Goal: Transaction & Acquisition: Purchase product/service

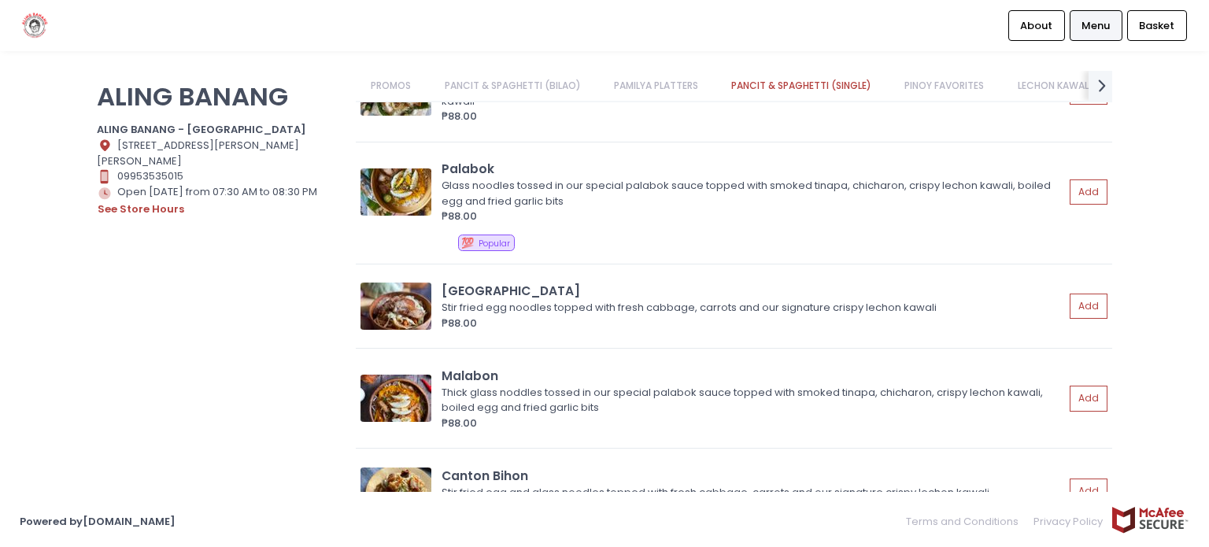
scroll to position [1652, 0]
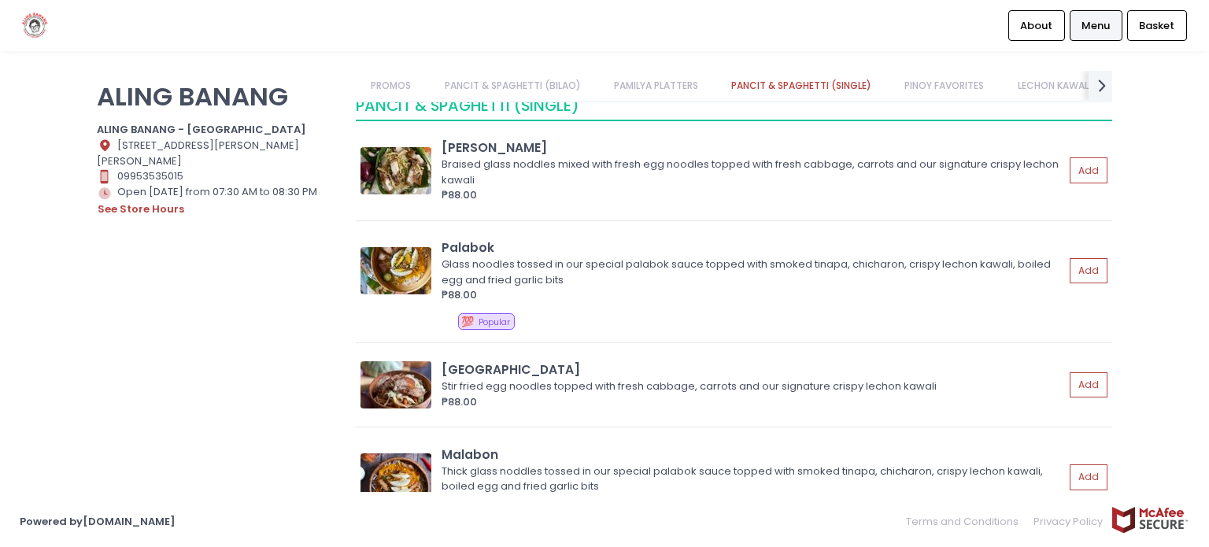
click at [678, 83] on link "PAMILYA PLATTERS" at bounding box center [655, 86] width 115 height 30
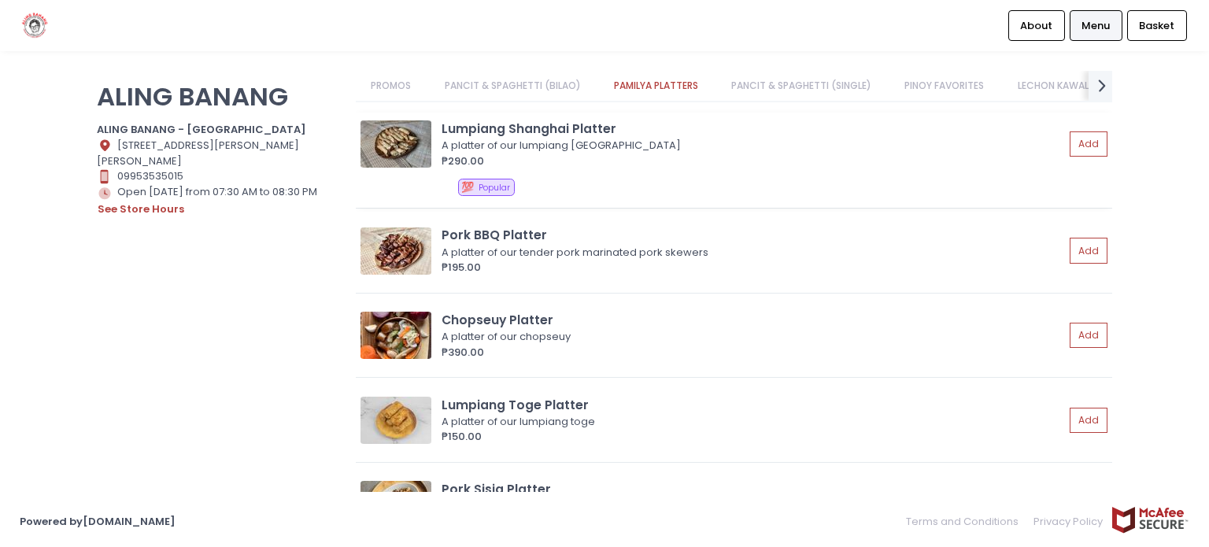
scroll to position [1111, 0]
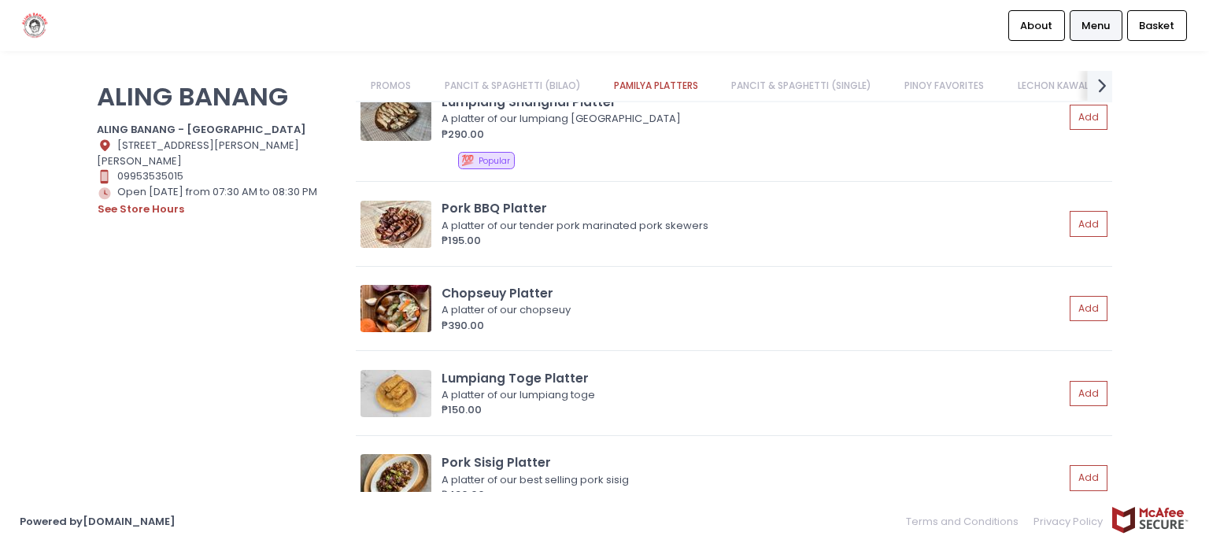
click at [1092, 80] on icon "next Created with Sketch." at bounding box center [1102, 85] width 23 height 23
click at [1092, 80] on link "BEVERAGES" at bounding box center [1067, 86] width 83 height 30
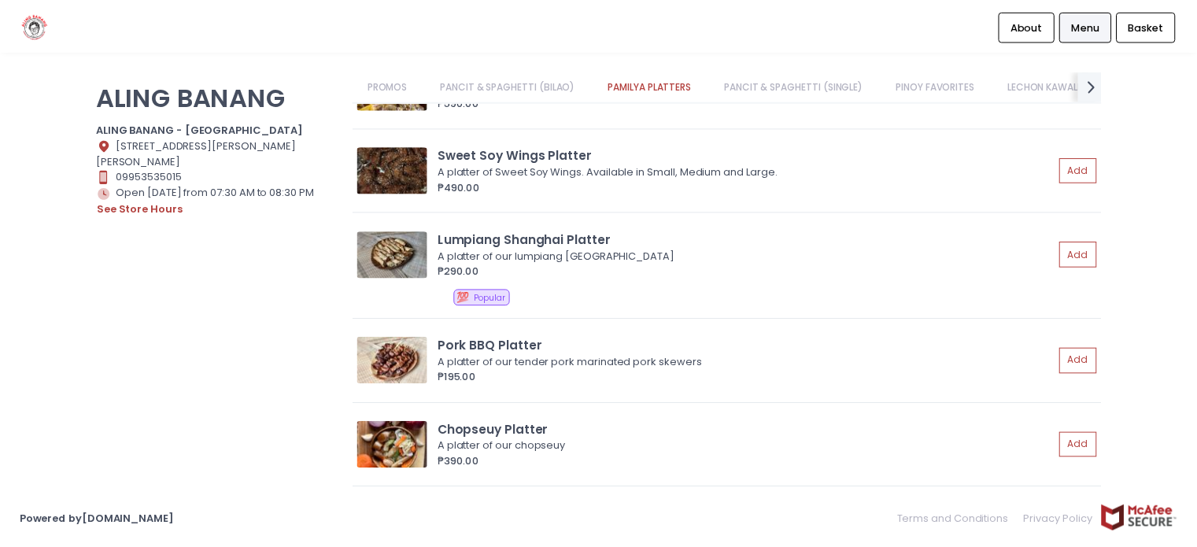
scroll to position [944, 0]
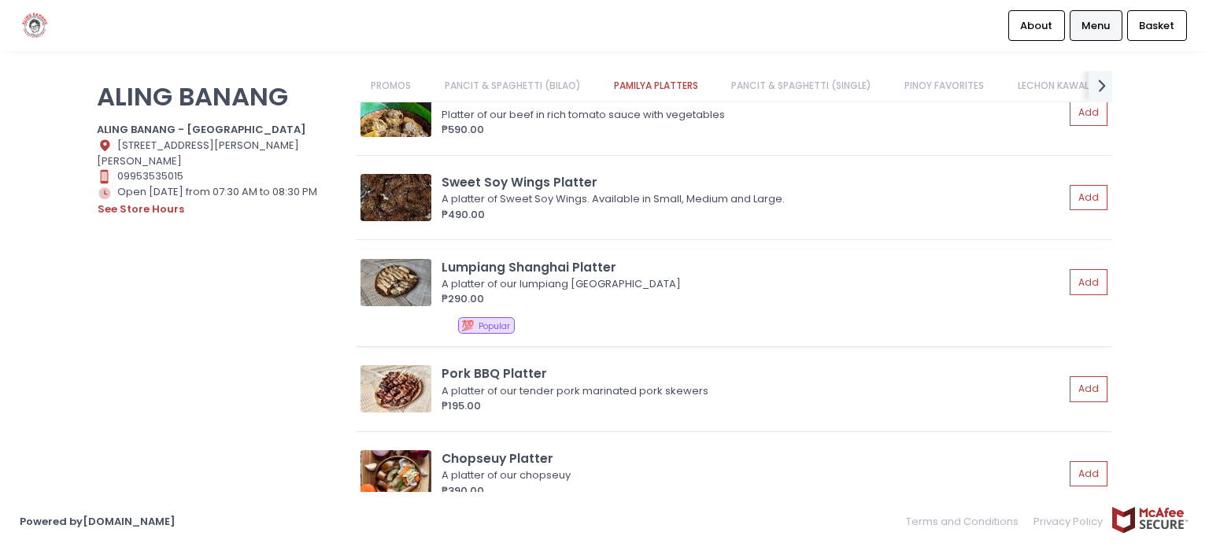
click at [539, 258] on div "Lumpiang Shanghai Platter" at bounding box center [752, 267] width 622 height 18
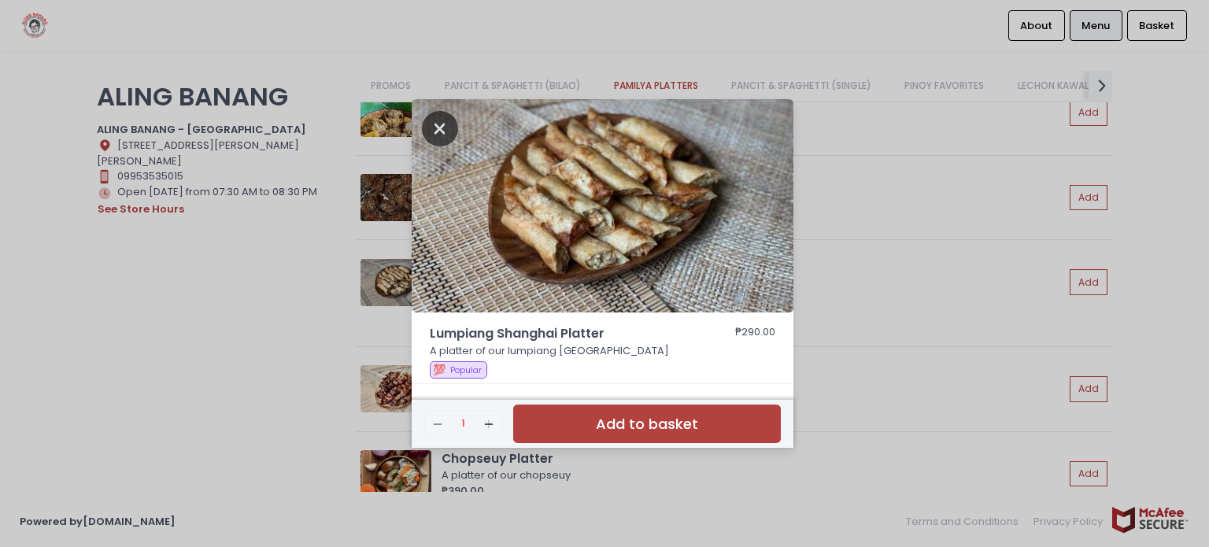
click at [443, 135] on icon "Close" at bounding box center [440, 128] width 36 height 35
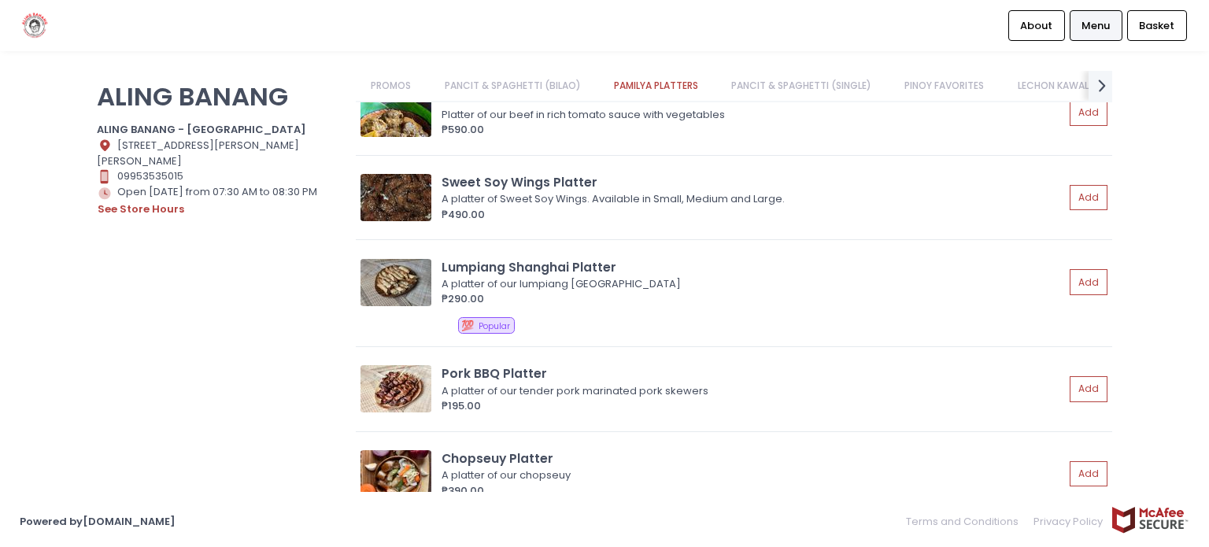
click at [28, 32] on img at bounding box center [35, 26] width 31 height 28
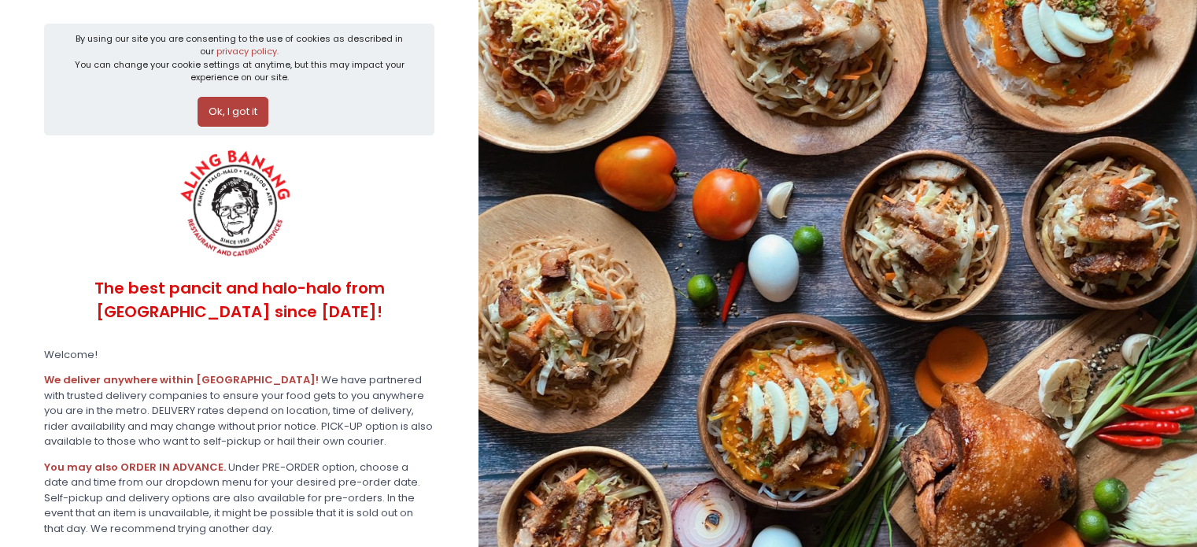
click at [236, 109] on button "Ok, I got it" at bounding box center [233, 112] width 71 height 30
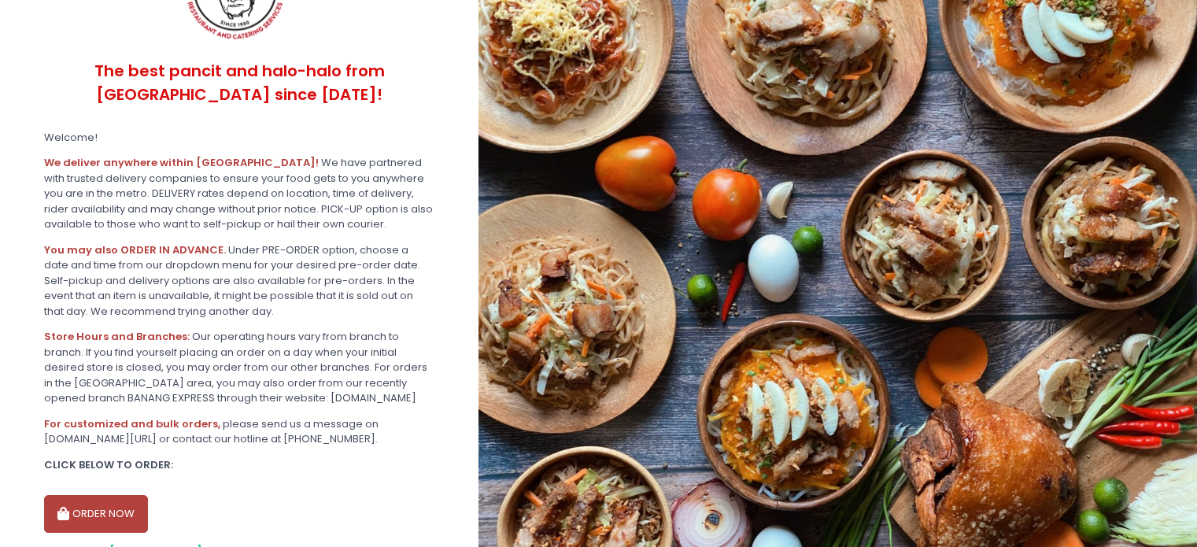
scroll to position [161, 0]
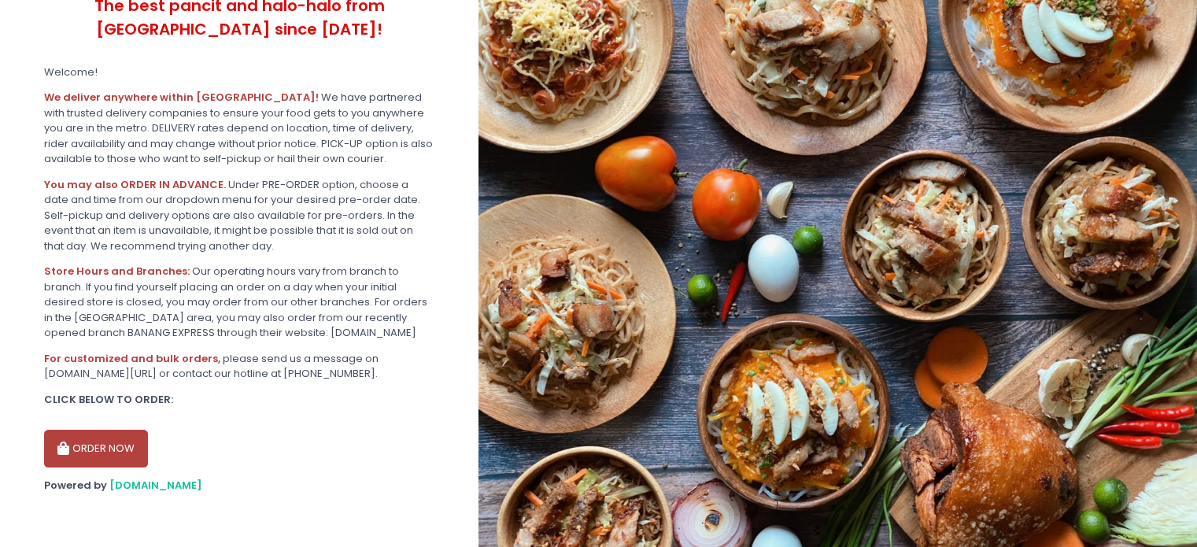
click at [127, 446] on button "ORDER NOW" at bounding box center [96, 449] width 104 height 38
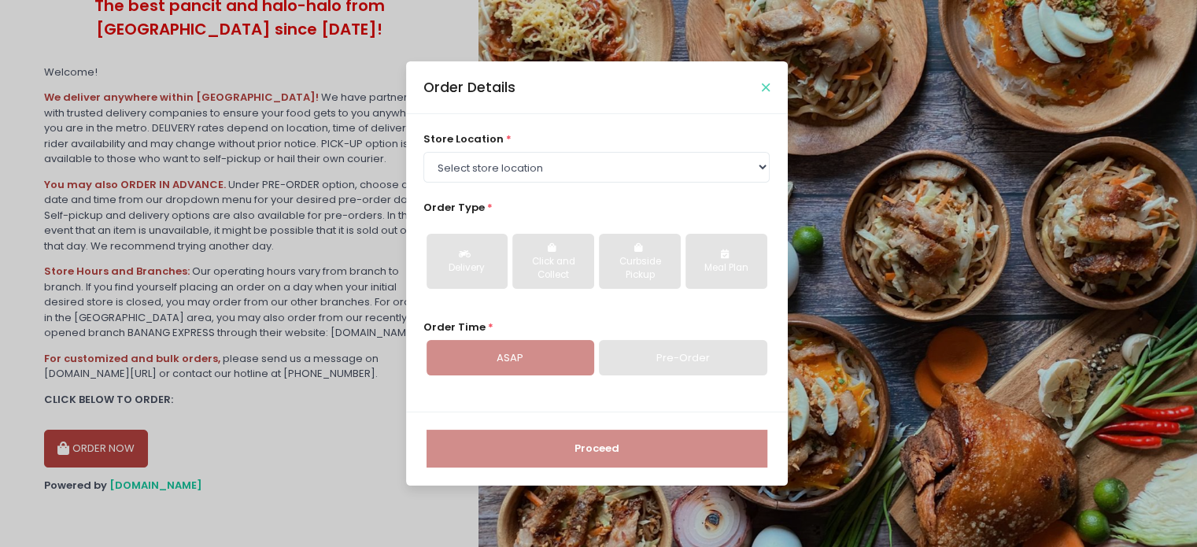
click at [769, 91] on button "Close" at bounding box center [766, 87] width 8 height 8
